Goal: Check status: Check status

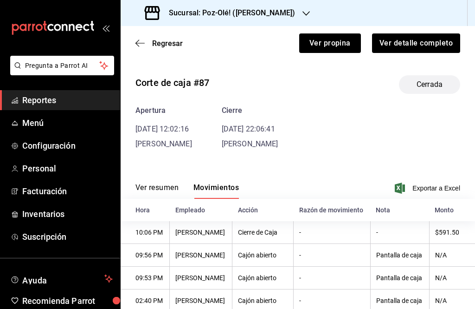
click at [142, 39] on icon "button" at bounding box center [139, 43] width 9 height 8
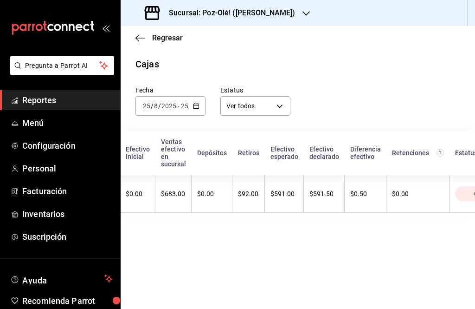
scroll to position [0, 199]
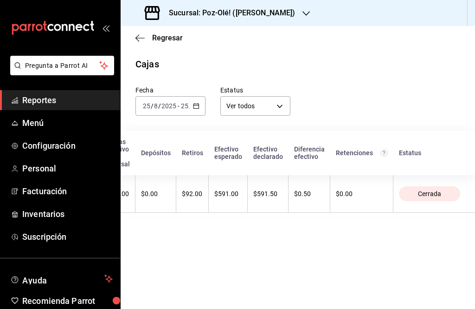
click at [193, 96] on div "[DATE] [DATE] - [DATE] [DATE]" at bounding box center [170, 105] width 70 height 19
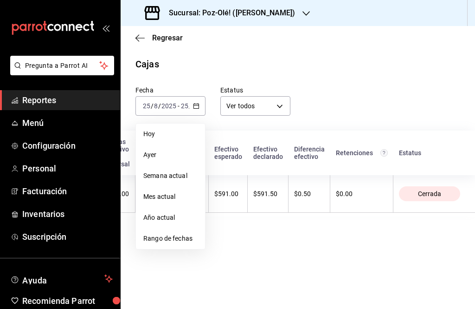
click at [178, 150] on span "Ayer" at bounding box center [170, 155] width 54 height 10
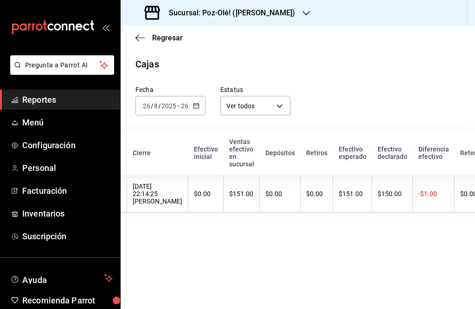
scroll to position [0, 64]
click at [259, 188] on th "$151.00" at bounding box center [241, 194] width 36 height 38
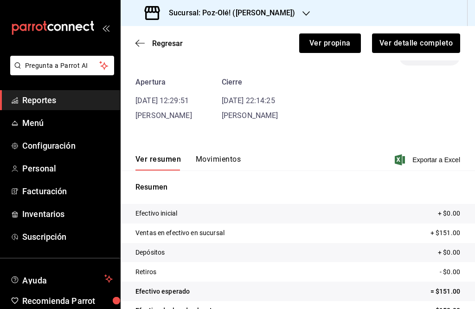
scroll to position [32, 0]
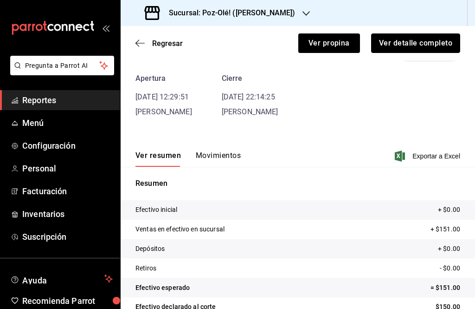
click at [438, 39] on button "Ver detalle completo" at bounding box center [415, 42] width 89 height 19
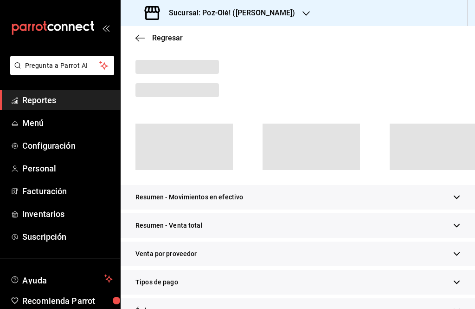
click at [429, 37] on div "Regresar" at bounding box center [298, 38] width 354 height 24
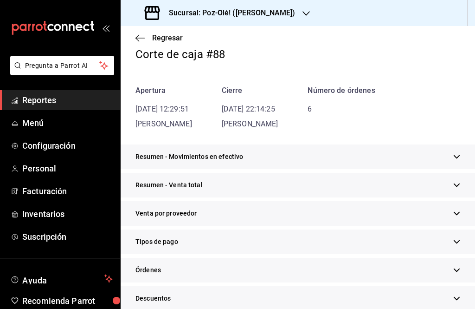
scroll to position [56, 0]
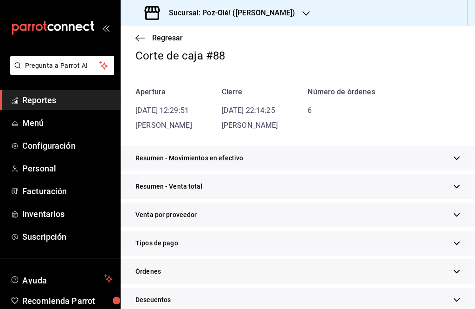
click at [184, 238] on div "Tipos de pago" at bounding box center [298, 243] width 354 height 25
click at [202, 234] on div "Tipos de pago" at bounding box center [298, 243] width 354 height 25
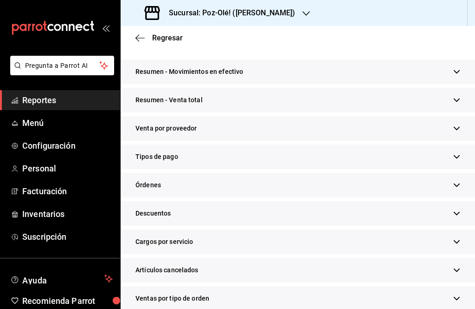
scroll to position [143, 0]
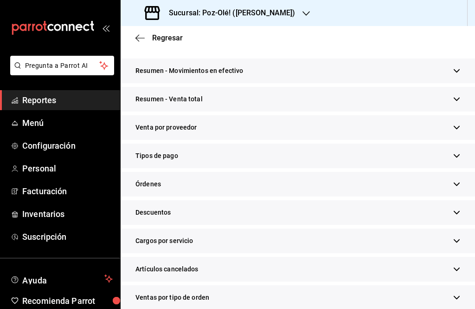
click at [233, 160] on div "Tipos de pago" at bounding box center [298, 155] width 354 height 25
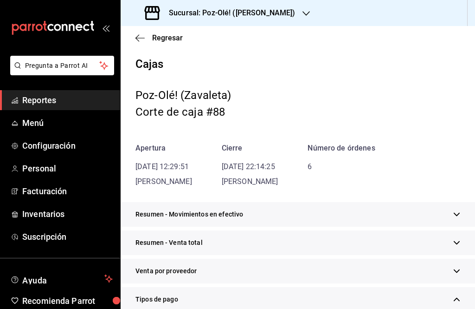
scroll to position [0, 0]
click at [138, 26] on div "Sucursal: Poz-Olé! ([PERSON_NAME])" at bounding box center [221, 13] width 186 height 26
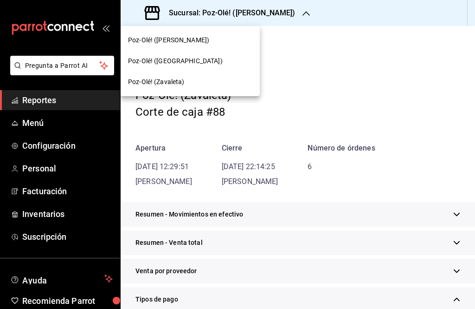
click at [161, 141] on div at bounding box center [237, 154] width 475 height 309
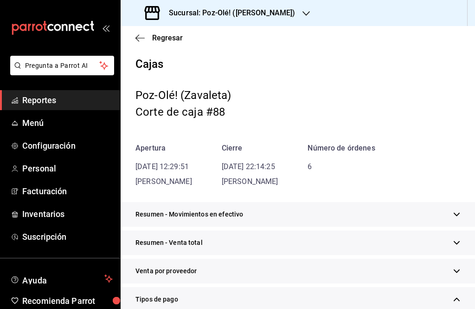
click at [144, 34] on icon "button" at bounding box center [139, 38] width 9 height 8
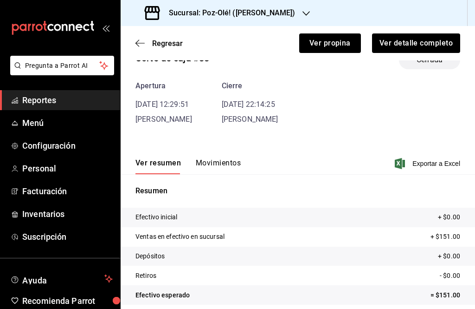
scroll to position [24, 0]
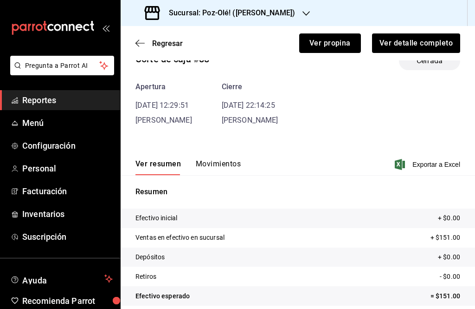
click at [338, 37] on button "Ver propina" at bounding box center [330, 42] width 62 height 19
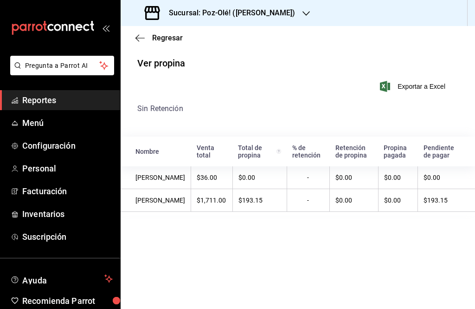
click at [140, 37] on icon "button" at bounding box center [139, 38] width 9 height 8
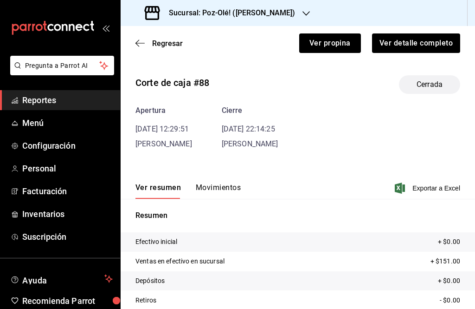
click at [141, 43] on icon "button" at bounding box center [139, 43] width 9 height 8
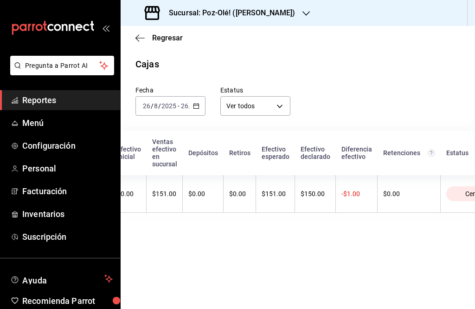
scroll to position [0, 141]
click at [183, 202] on th "$151.00" at bounding box center [165, 194] width 36 height 38
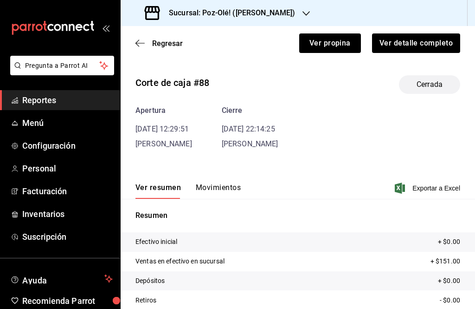
click at [234, 183] on button "Movimientos" at bounding box center [218, 191] width 45 height 16
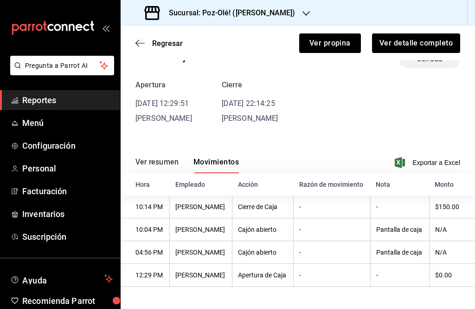
scroll to position [0, 0]
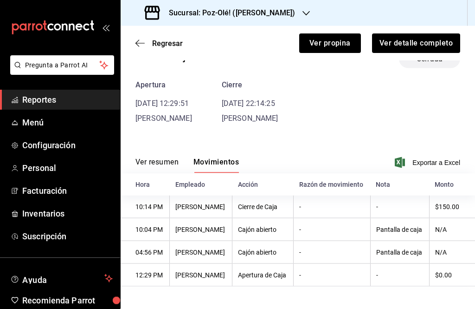
click at [139, 42] on icon "button" at bounding box center [139, 43] width 9 height 8
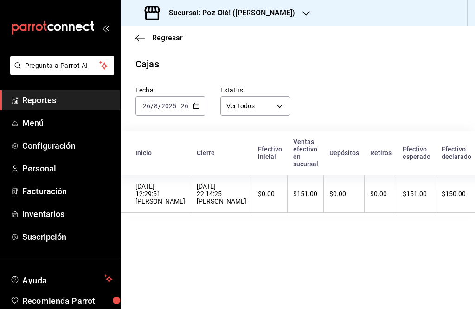
click at [278, 111] on body "Pregunta a Parrot AI Reportes Menú Configuración Personal Facturación Inventari…" at bounding box center [237, 154] width 475 height 309
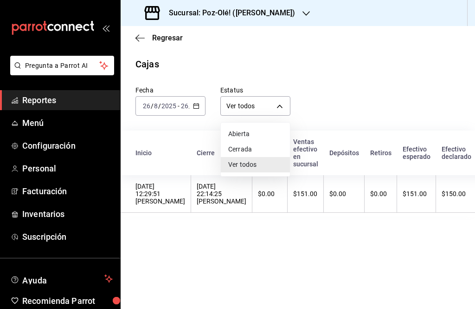
click at [239, 239] on div at bounding box center [237, 154] width 475 height 309
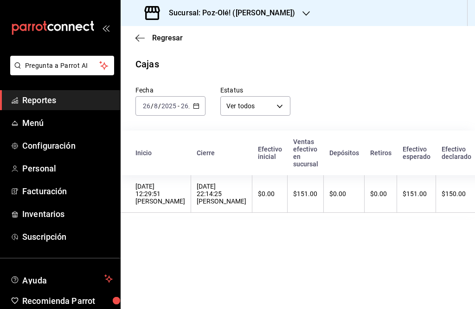
click at [199, 105] on \(Stroke\) "button" at bounding box center [196, 105] width 6 height 5
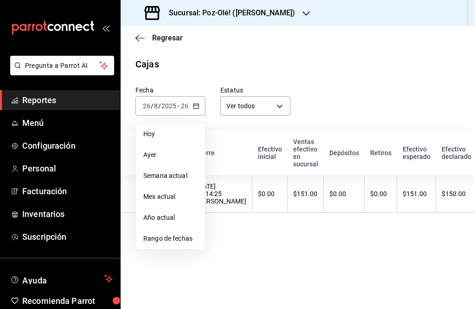
click at [177, 152] on span "Ayer" at bounding box center [170, 155] width 54 height 10
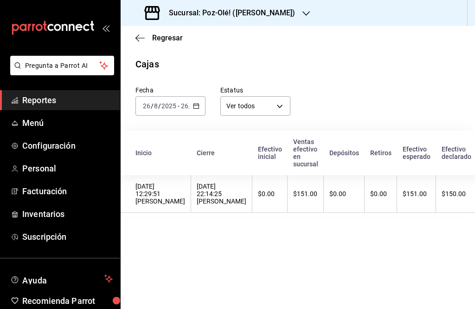
click at [199, 98] on div "[DATE] [DATE] - [DATE] [DATE]" at bounding box center [170, 105] width 70 height 19
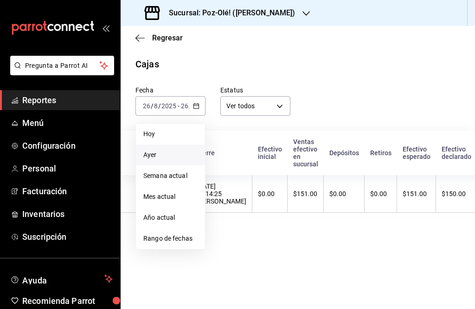
click at [176, 232] on li "Rango de fechas" at bounding box center [170, 238] width 69 height 21
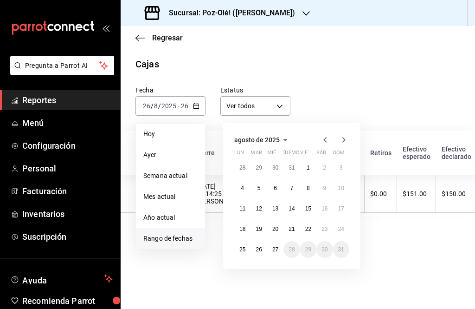
click at [241, 248] on abbr "25" at bounding box center [242, 249] width 6 height 6
click at [244, 246] on abbr "25" at bounding box center [242, 249] width 6 height 6
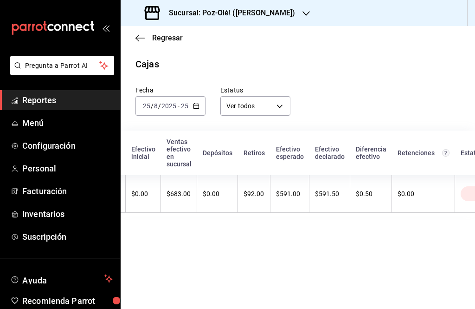
scroll to position [0, 126]
click at [192, 193] on div "$683.00" at bounding box center [179, 193] width 25 height 7
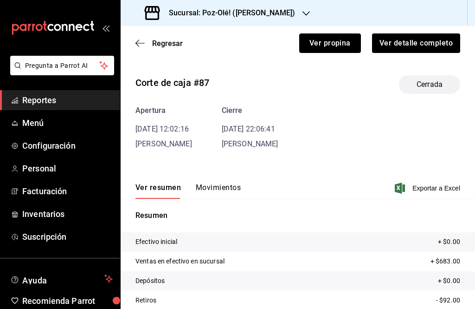
click at [334, 34] on button "Ver propina" at bounding box center [330, 42] width 62 height 19
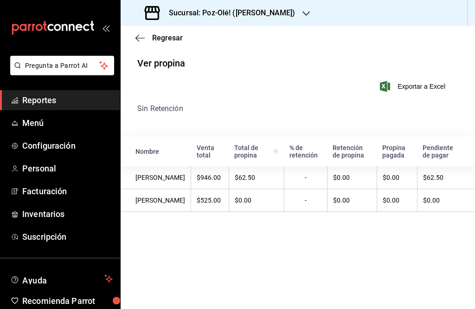
click at [132, 31] on div "Regresar" at bounding box center [298, 38] width 354 height 24
click at [146, 33] on span "Regresar" at bounding box center [158, 37] width 47 height 9
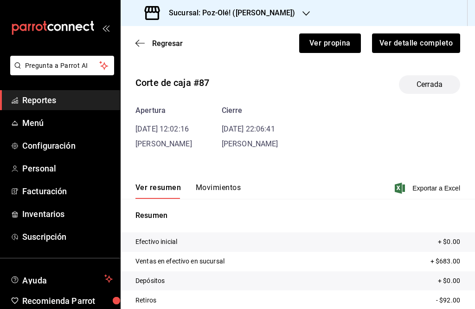
click at [141, 39] on icon "button" at bounding box center [139, 43] width 9 height 8
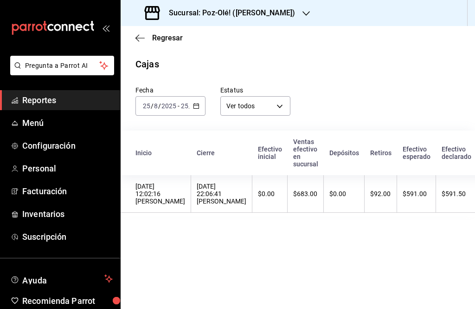
click at [193, 103] on icon "button" at bounding box center [196, 106] width 6 height 6
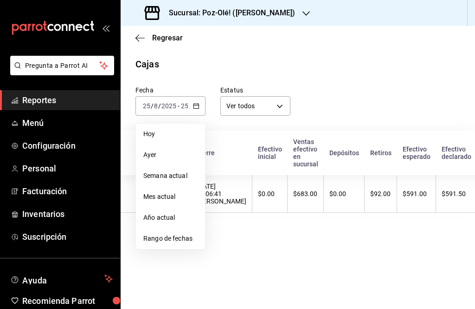
click at [173, 238] on span "Rango de fechas" at bounding box center [170, 238] width 54 height 10
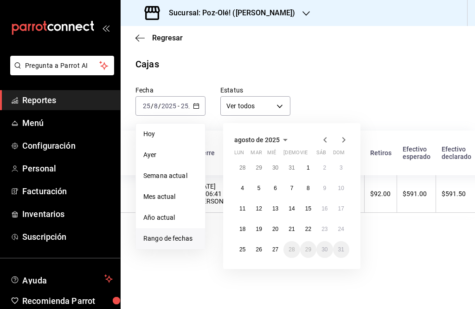
click at [326, 225] on abbr "23" at bounding box center [324, 228] width 6 height 6
click at [321, 228] on button "23" at bounding box center [324, 228] width 16 height 17
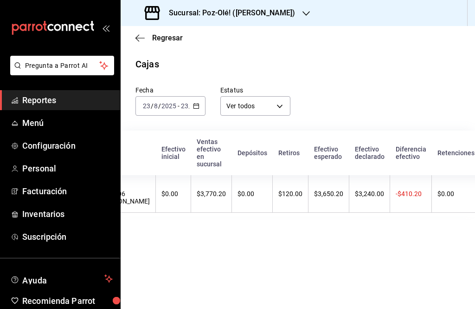
scroll to position [0, 98]
click at [230, 201] on th "$3,770.20" at bounding box center [209, 194] width 41 height 38
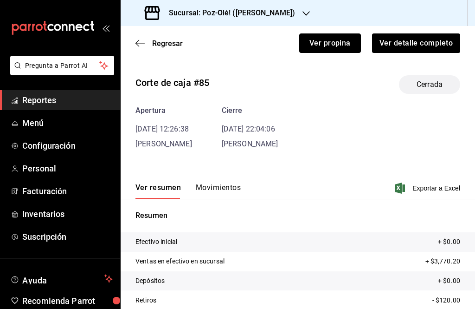
click at [331, 39] on button "Ver propina" at bounding box center [330, 42] width 62 height 19
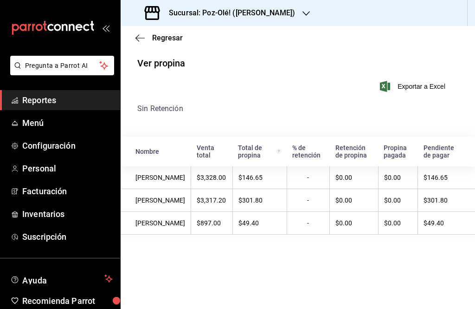
click at [141, 38] on icon "button" at bounding box center [139, 38] width 9 height 0
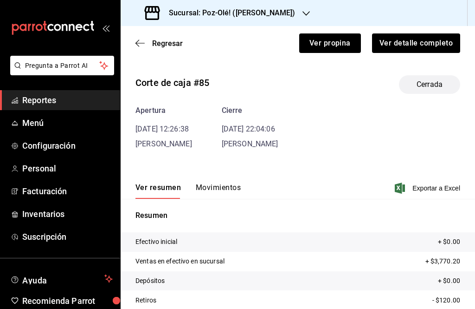
click at [143, 31] on div "Regresar Ver propina Ver detalle completo" at bounding box center [298, 43] width 354 height 34
click at [137, 40] on icon "button" at bounding box center [139, 43] width 9 height 8
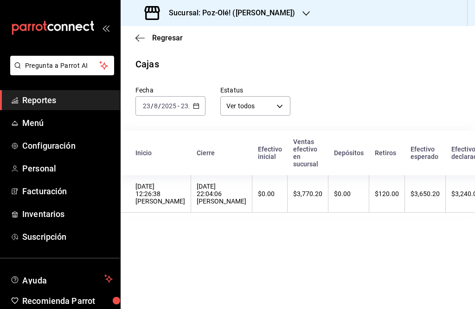
click at [189, 102] on span "/" at bounding box center [190, 105] width 3 height 7
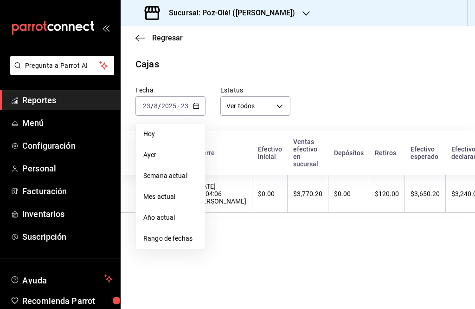
click at [178, 241] on span "Rango de fechas" at bounding box center [170, 238] width 54 height 10
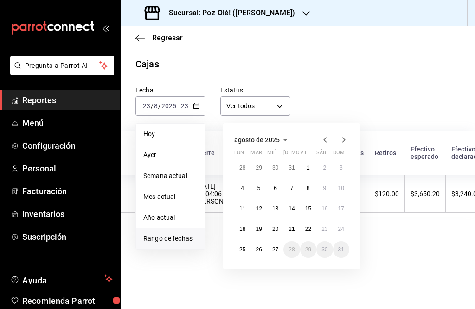
click at [312, 208] on button "15" at bounding box center [308, 208] width 16 height 17
click at [311, 222] on button "22" at bounding box center [308, 228] width 16 height 17
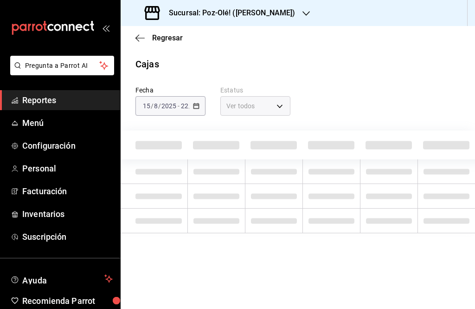
click at [308, 225] on td at bounding box center [331, 220] width 58 height 25
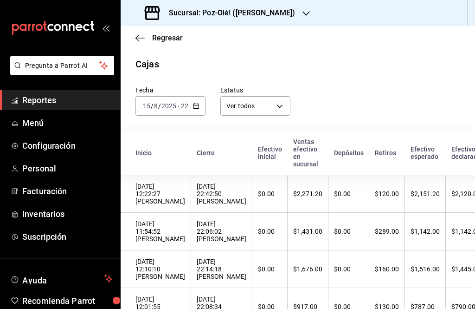
click at [196, 107] on icon "button" at bounding box center [196, 106] width 6 height 6
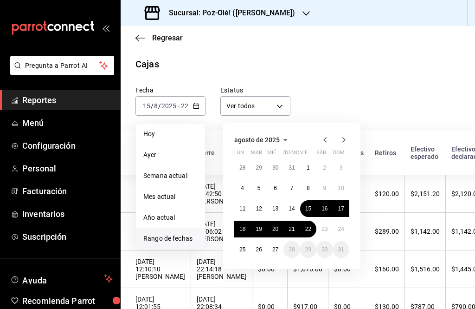
click at [186, 231] on li "Rango de fechas" at bounding box center [170, 238] width 69 height 21
click at [311, 224] on button "22" at bounding box center [308, 228] width 16 height 17
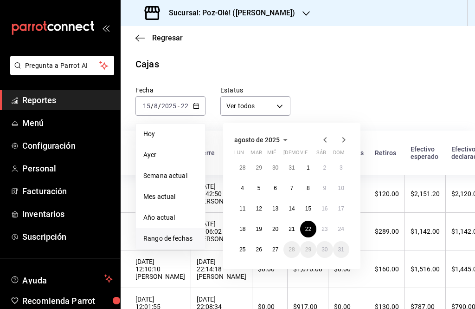
click at [309, 228] on abbr "22" at bounding box center [308, 228] width 6 height 6
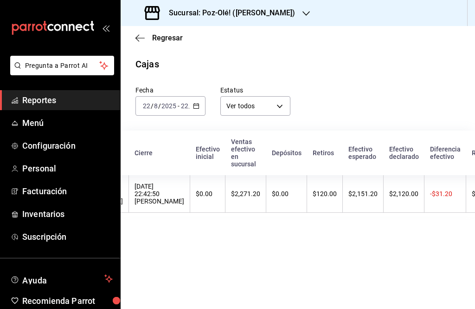
scroll to position [0, 64]
click at [258, 194] on div "$2,271.20" at bounding box center [243, 193] width 29 height 7
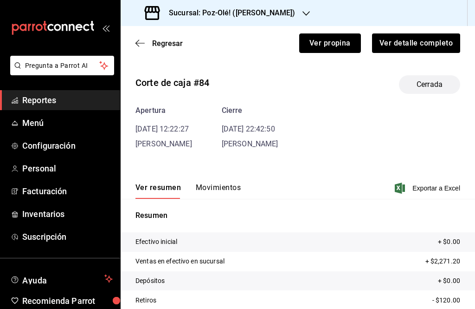
click at [328, 38] on button "Ver propina" at bounding box center [330, 42] width 62 height 19
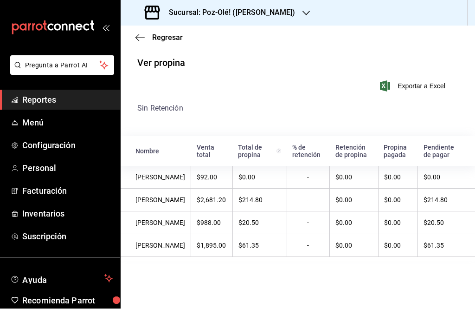
click at [137, 31] on div "Regresar" at bounding box center [298, 38] width 354 height 24
click at [135, 34] on icon "button" at bounding box center [139, 38] width 9 height 8
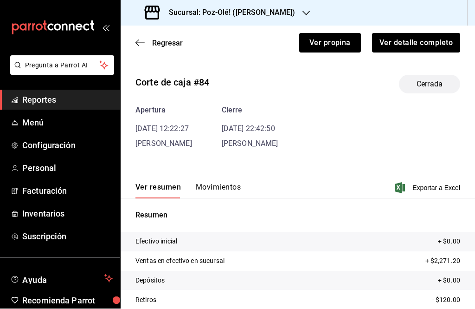
click at [139, 39] on icon "button" at bounding box center [139, 43] width 9 height 8
